Goal: Check status: Check status

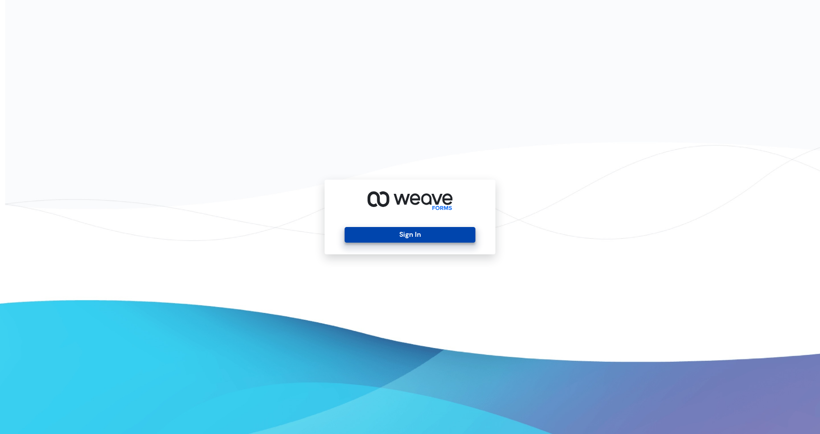
click at [406, 232] on button "Sign In" at bounding box center [409, 235] width 130 height 16
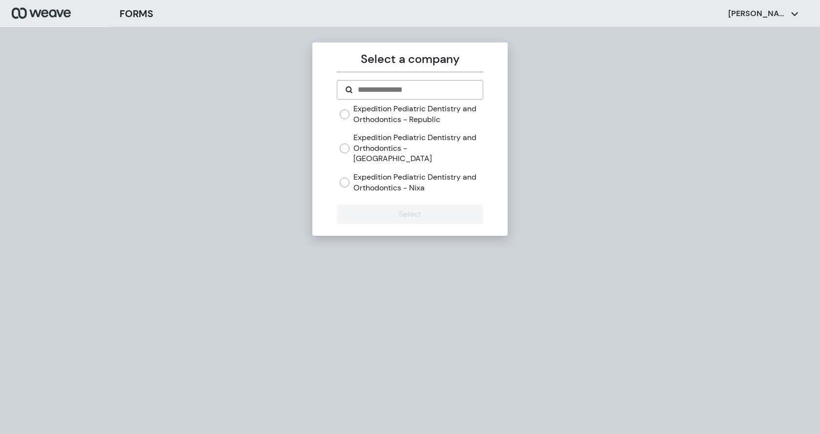
drag, startPoint x: 417, startPoint y: 177, endPoint x: 415, endPoint y: 133, distance: 44.0
click at [417, 176] on label "Expedition Pediatric Dentistry and Orthodontics - Nixa" at bounding box center [417, 182] width 129 height 21
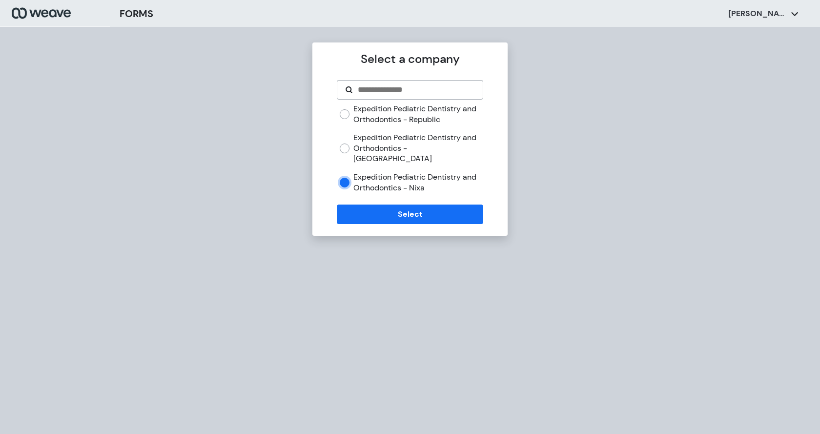
click at [414, 126] on div "Expedition Pediatric Dentistry and Orthodontics - Republic Expedition Pediatric…" at bounding box center [411, 147] width 143 height 89
drag, startPoint x: 412, startPoint y: 143, endPoint x: 408, endPoint y: 196, distance: 53.3
click at [411, 144] on label "Expedition Pediatric Dentistry and Orthodontics - [GEOGRAPHIC_DATA]" at bounding box center [417, 148] width 129 height 32
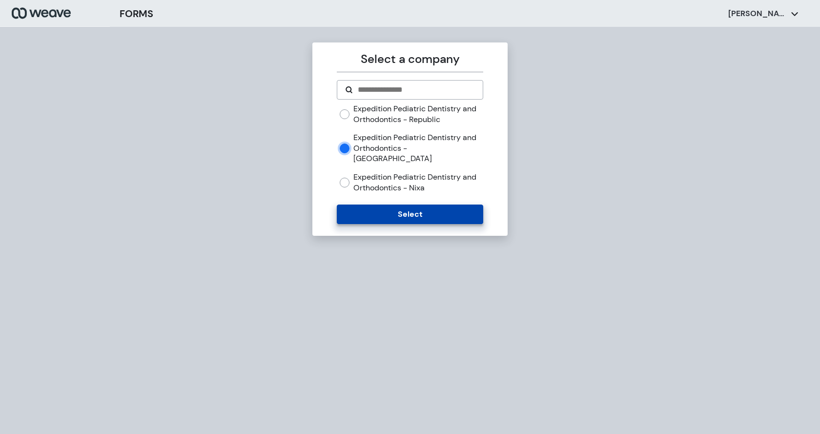
click at [407, 204] on button "Select" at bounding box center [410, 214] width 146 height 20
